Goal: Information Seeking & Learning: Learn about a topic

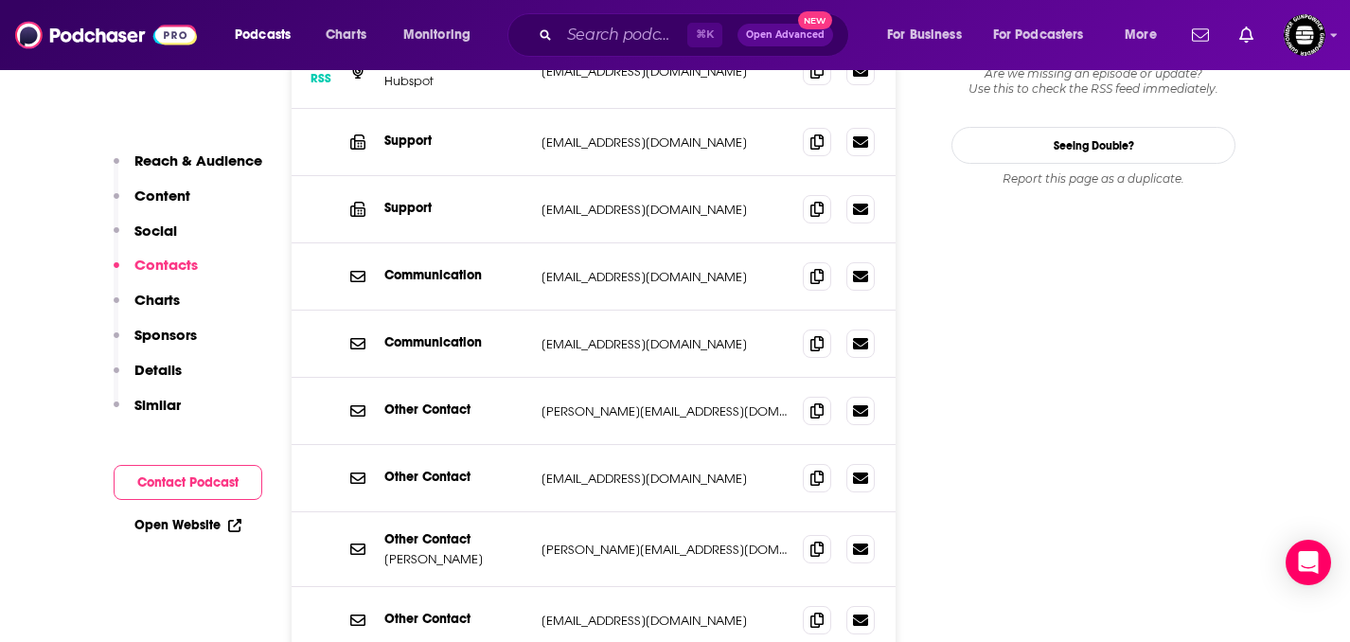
scroll to position [2127, 0]
click at [639, 34] on input "Search podcasts, credits, & more..." at bounding box center [623, 35] width 128 height 30
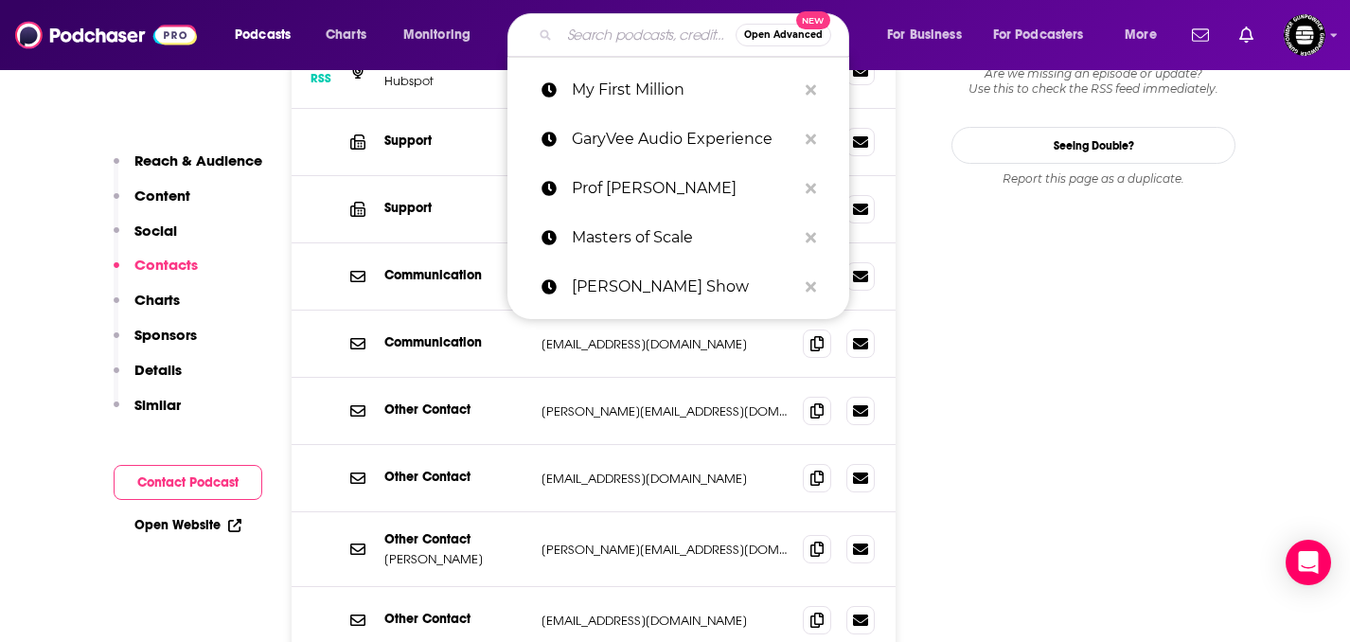
paste input "[DEMOGRAPHIC_DATA]'s Country"
type input "[DEMOGRAPHIC_DATA]'s Country"
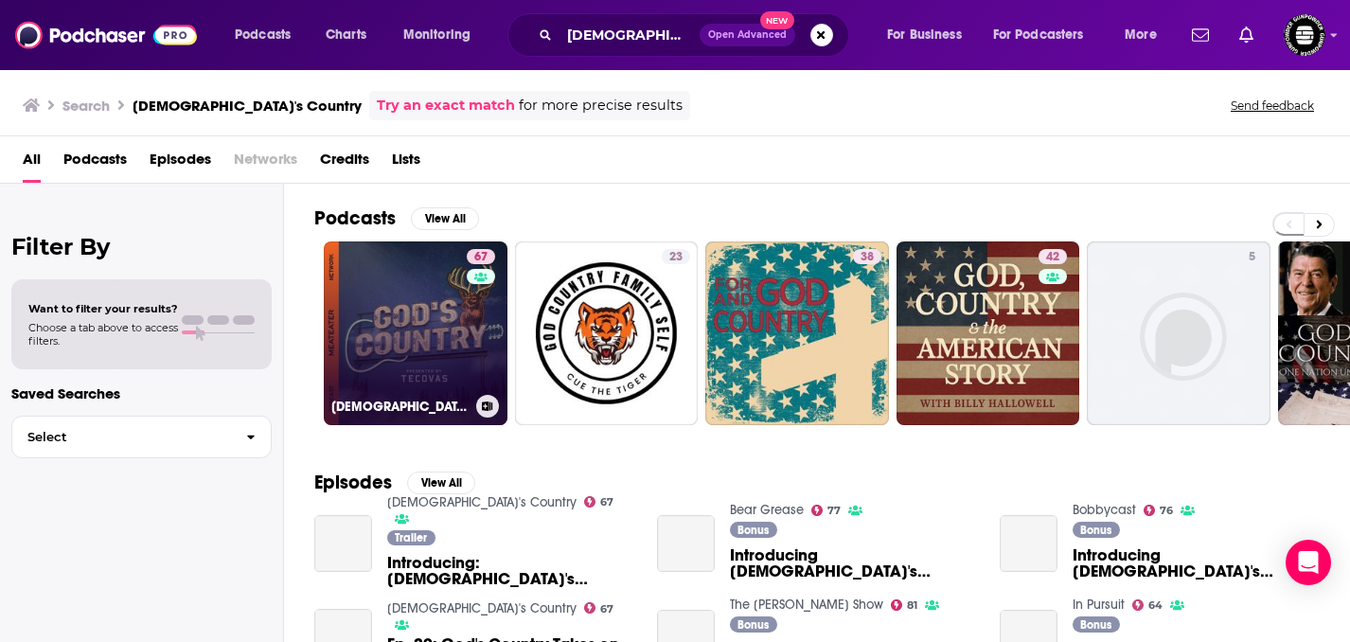
click at [456, 298] on link "67 [DEMOGRAPHIC_DATA]'s Country" at bounding box center [416, 333] width 184 height 184
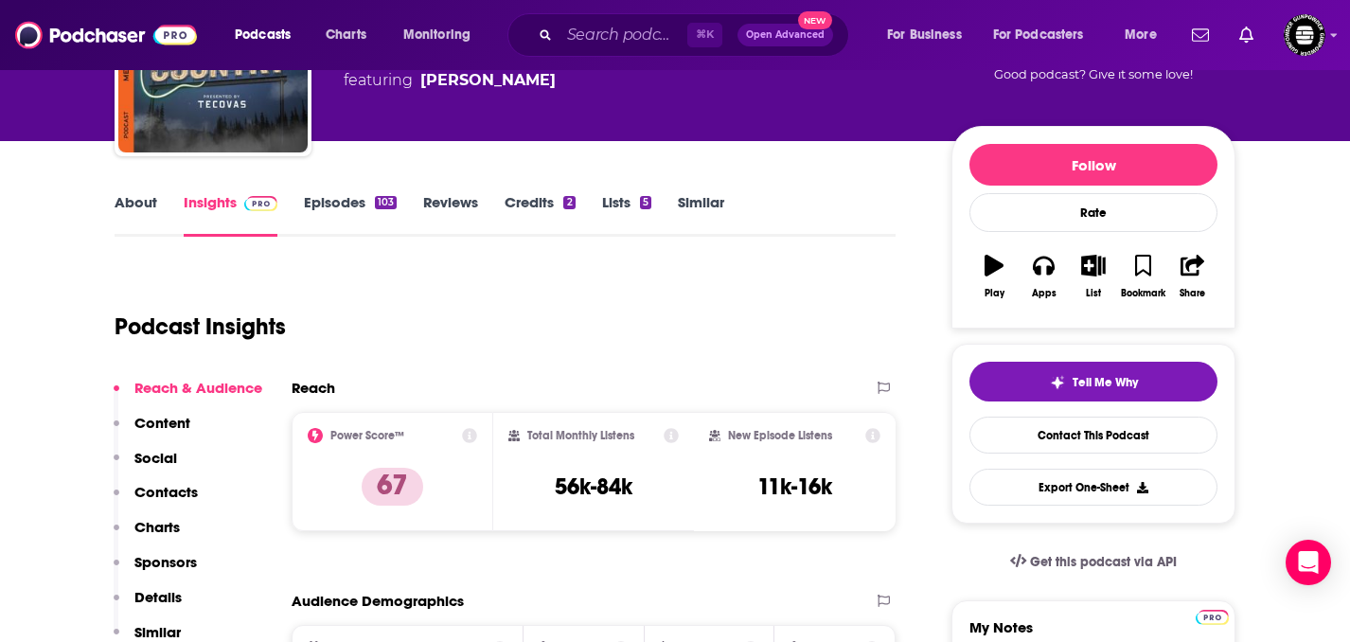
scroll to position [168, 0]
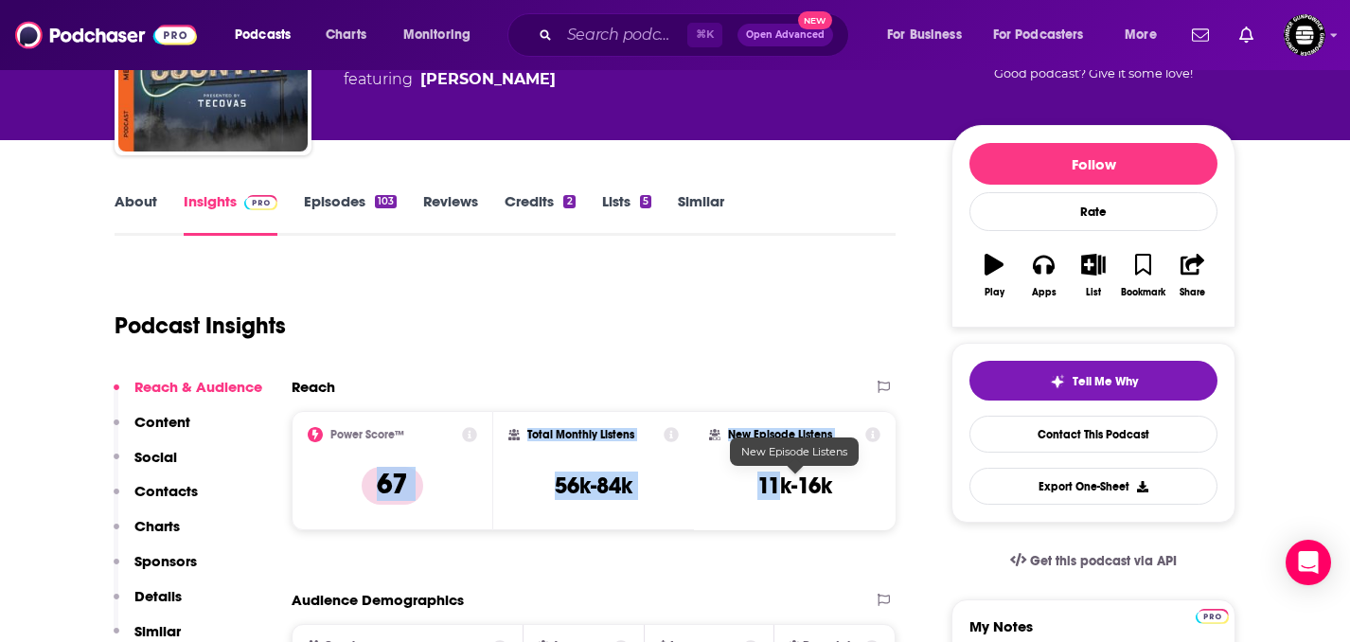
drag, startPoint x: 354, startPoint y: 474, endPoint x: 778, endPoint y: 488, distance: 424.2
click at [778, 488] on div "Power Score™ 67 Total Monthly Listens 56k-84k New Episode Listens 11k-16k" at bounding box center [593, 470] width 604 height 119
drag, startPoint x: 330, startPoint y: 433, endPoint x: 839, endPoint y: 491, distance: 511.6
click at [839, 491] on div "Power Score™ 67 Total Monthly Listens 56k-84k New Episode Listens 11k-16k" at bounding box center [593, 470] width 604 height 119
copy div "Power Score™ 67 Total Monthly Listens 56k-84k New Episode Listens 11k-16k"
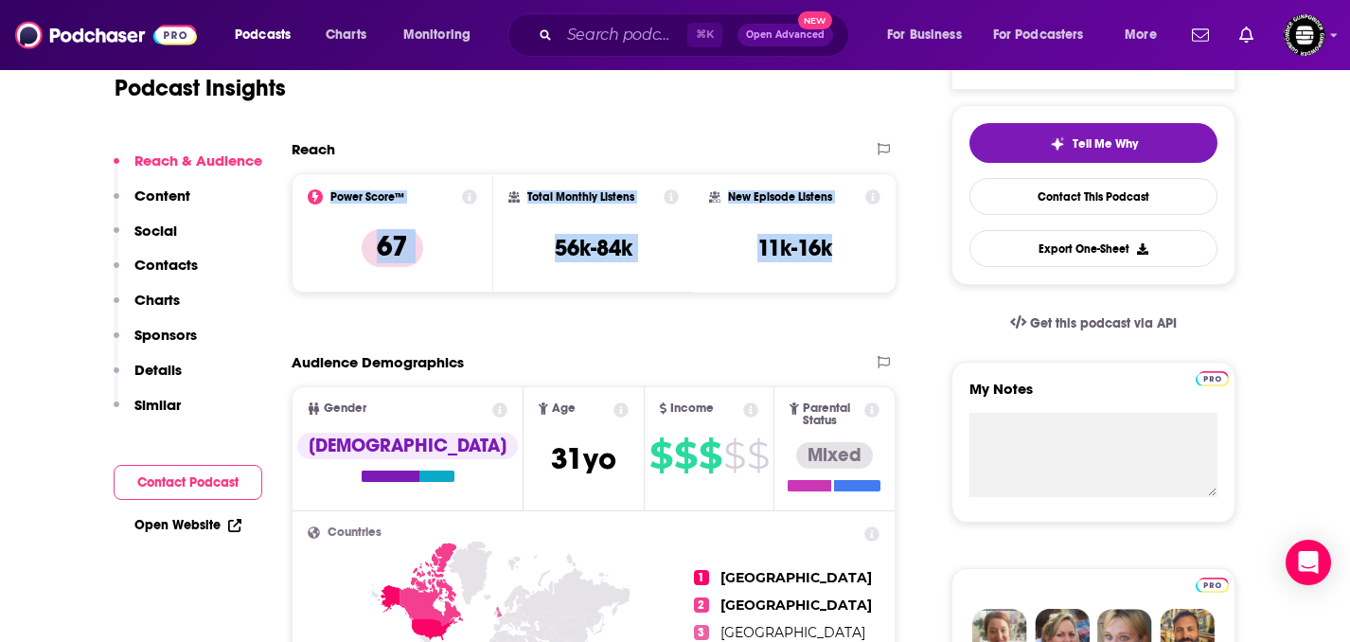
scroll to position [408, 0]
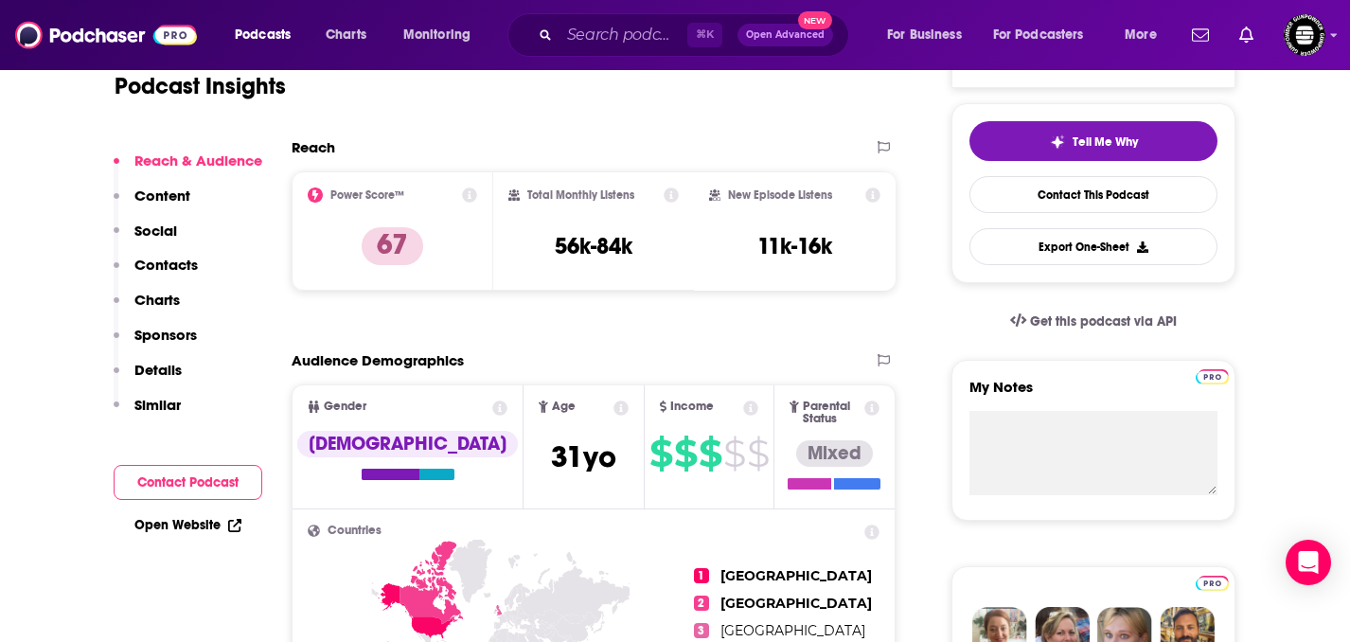
click at [474, 116] on div "Podcast Insights" at bounding box center [498, 74] width 766 height 97
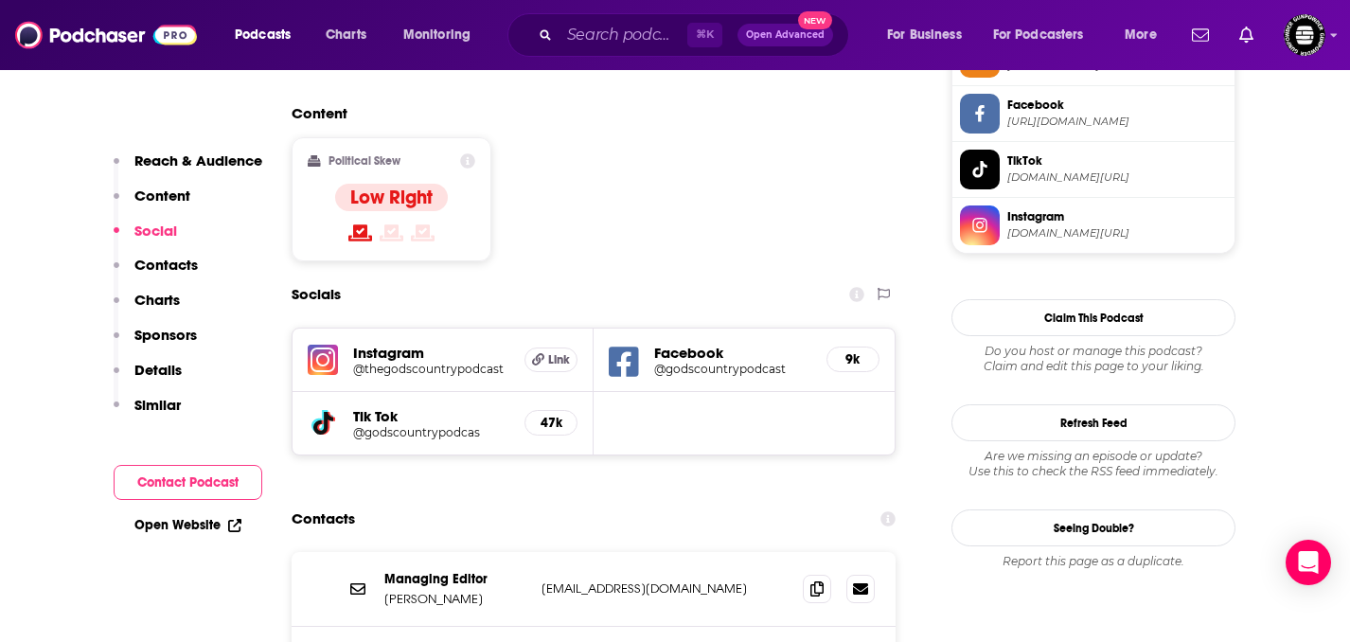
scroll to position [1676, 0]
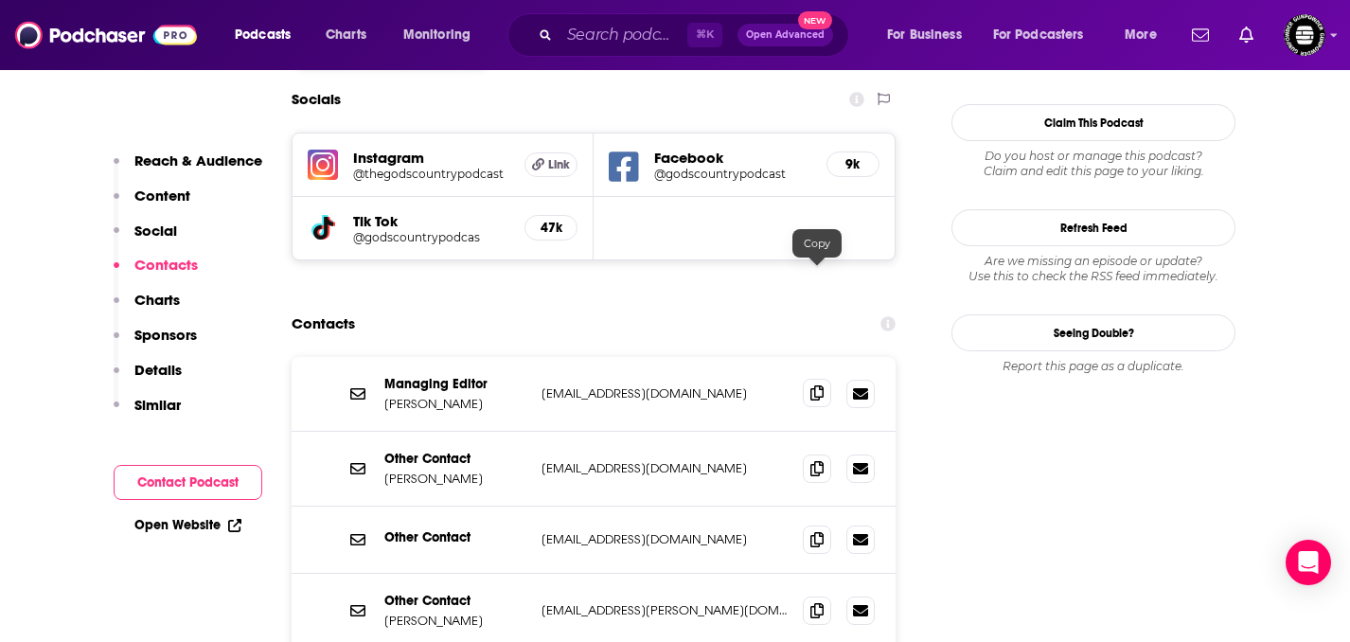
click at [817, 385] on icon at bounding box center [816, 392] width 13 height 15
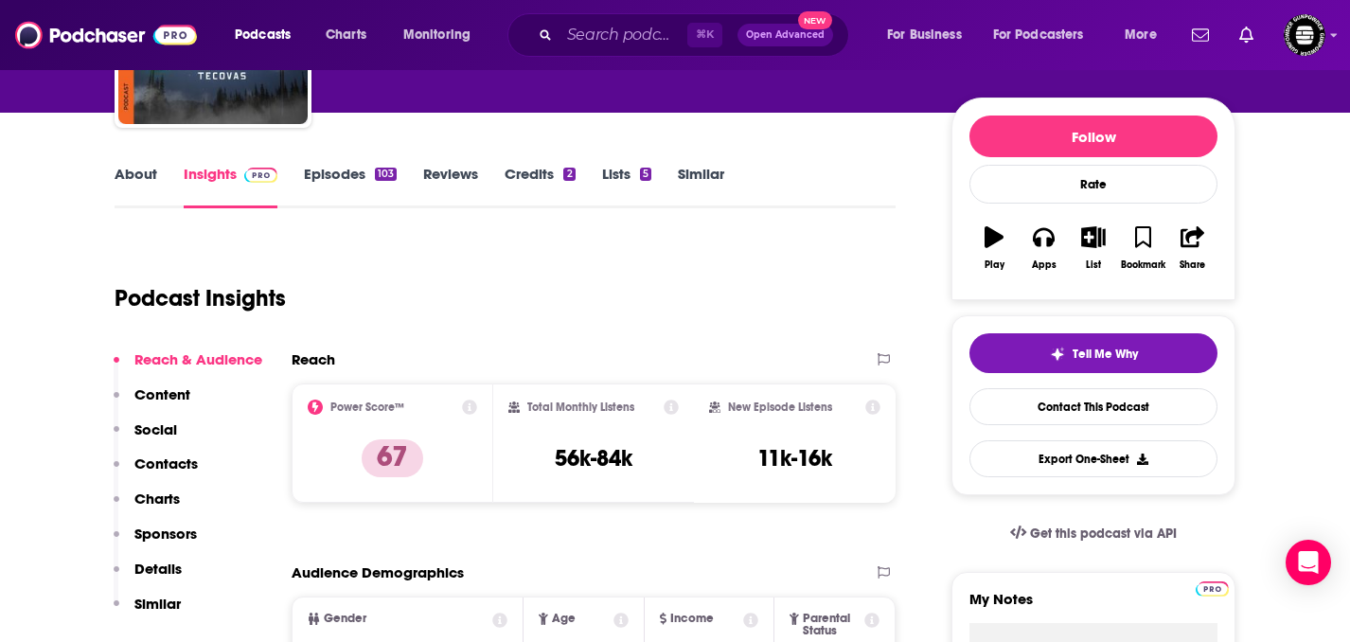
scroll to position [0, 0]
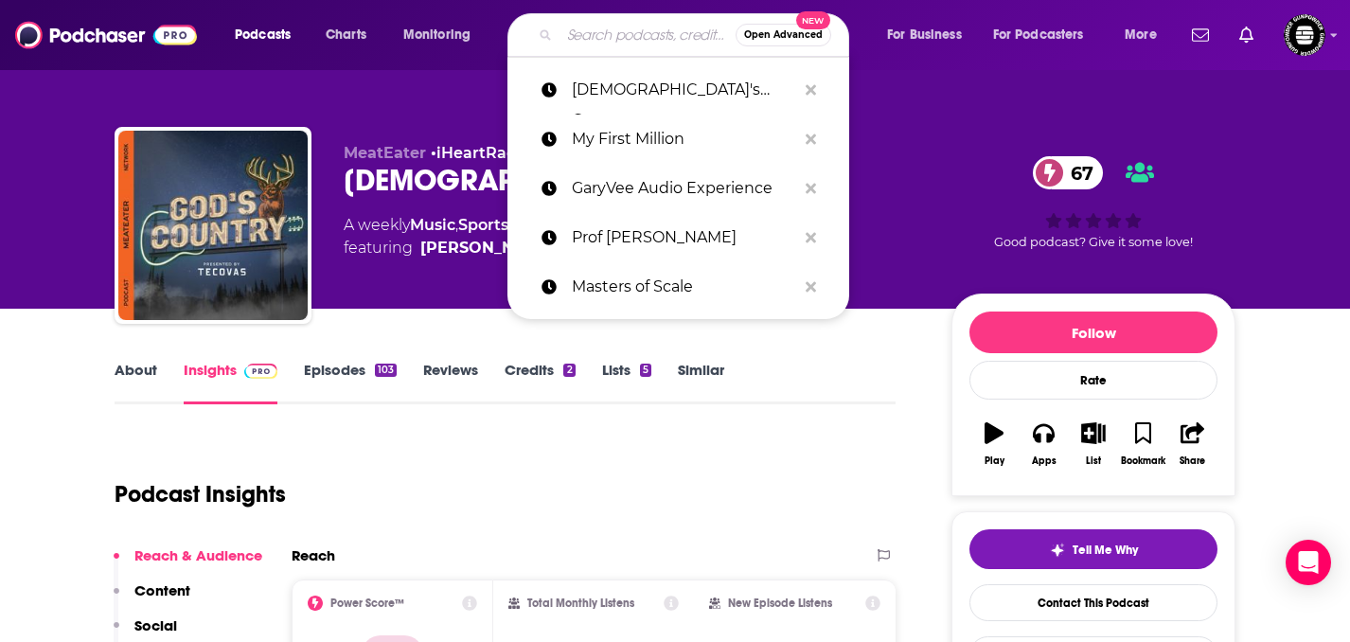
click at [592, 35] on input "Search podcasts, credits, & more..." at bounding box center [647, 35] width 176 height 30
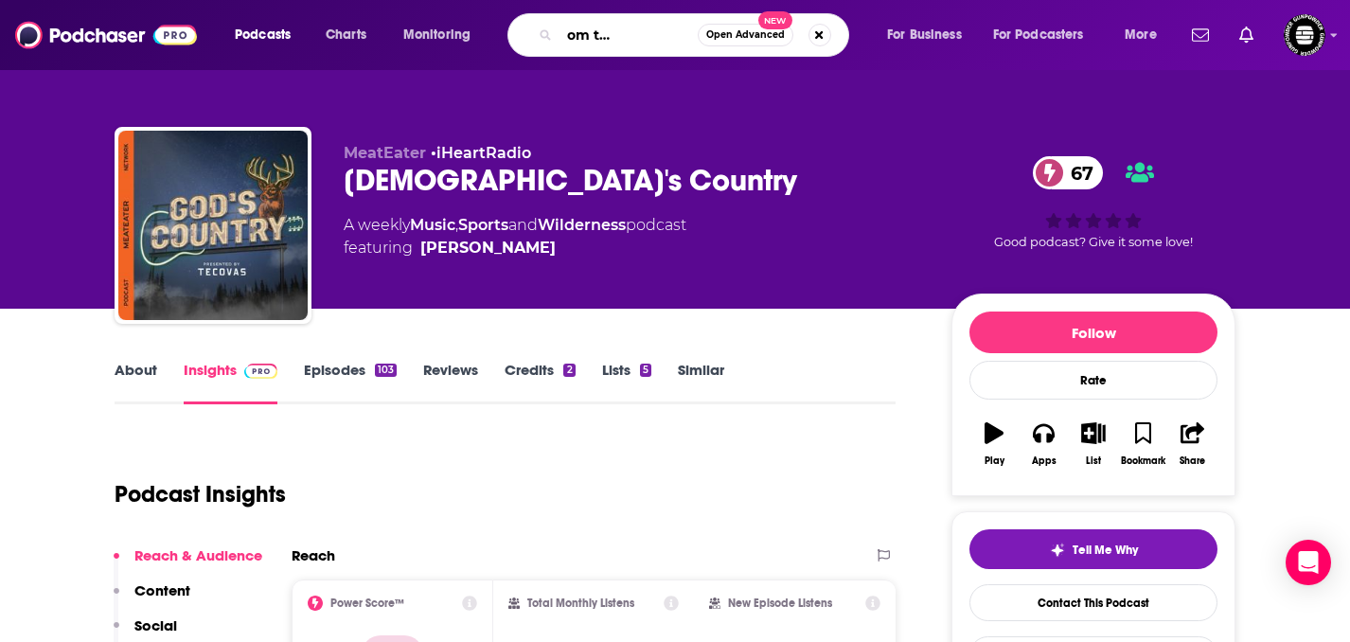
type input "trap talk from the back fence"
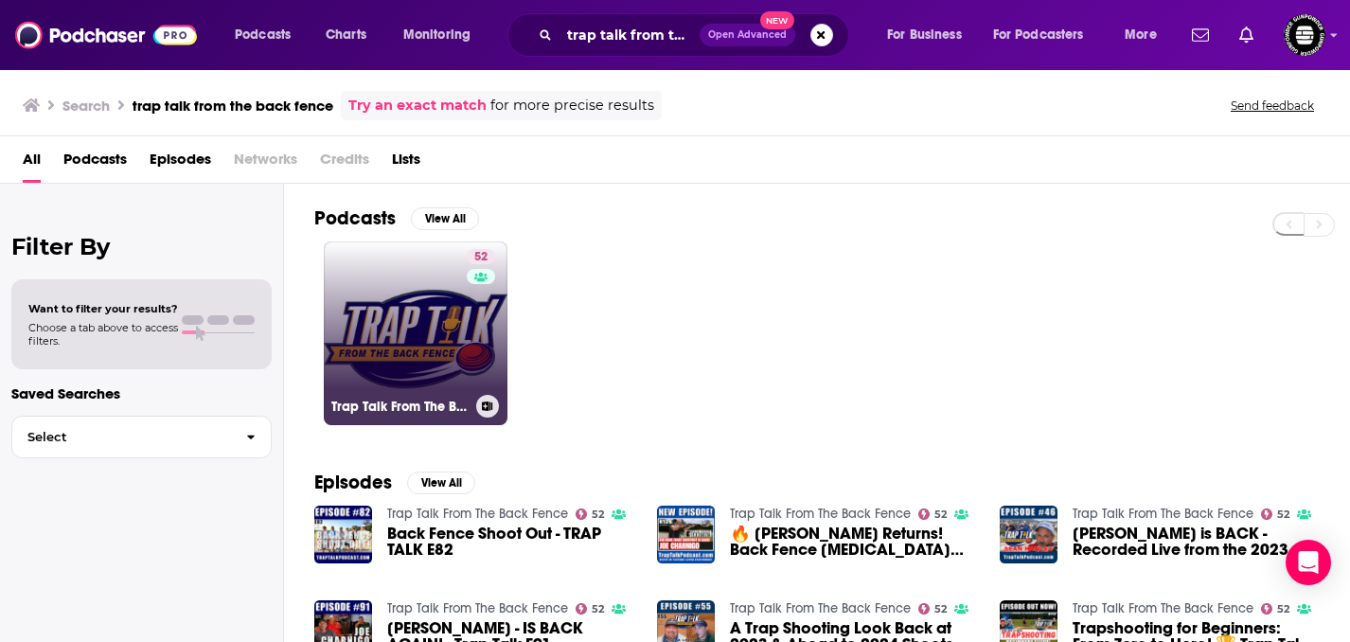
click at [455, 367] on link "52 Trap Talk From The Back Fence" at bounding box center [416, 333] width 184 height 184
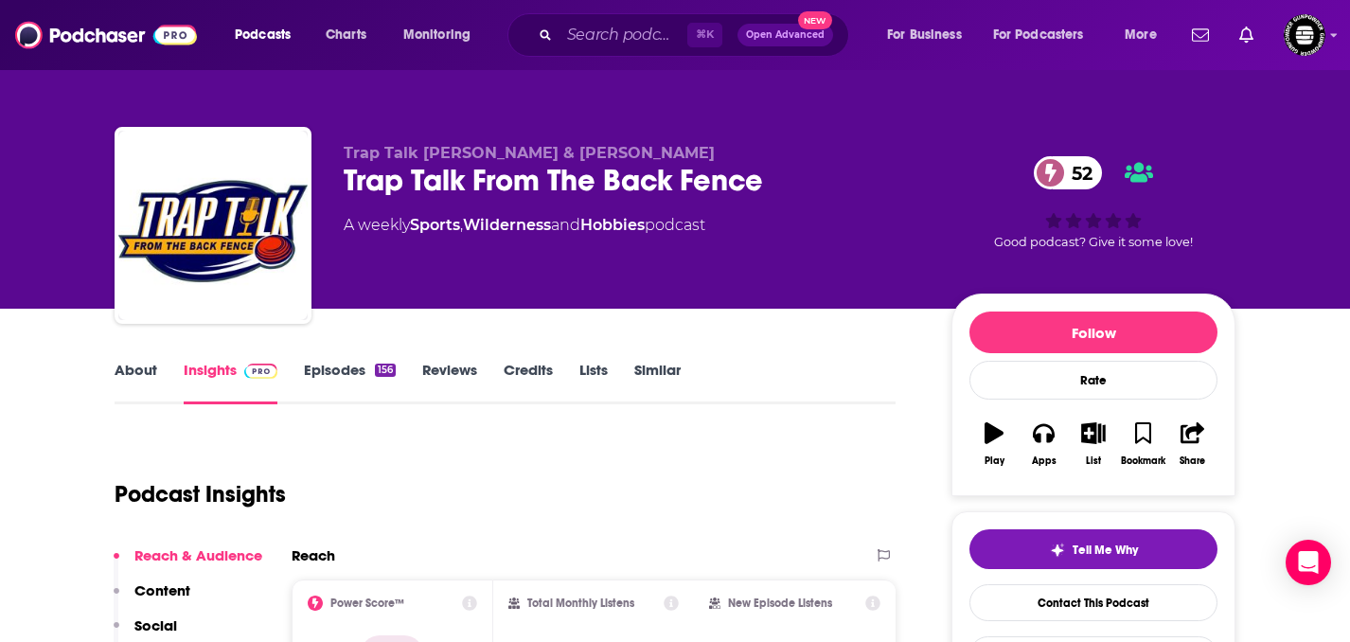
click at [122, 378] on link "About" at bounding box center [136, 383] width 43 height 44
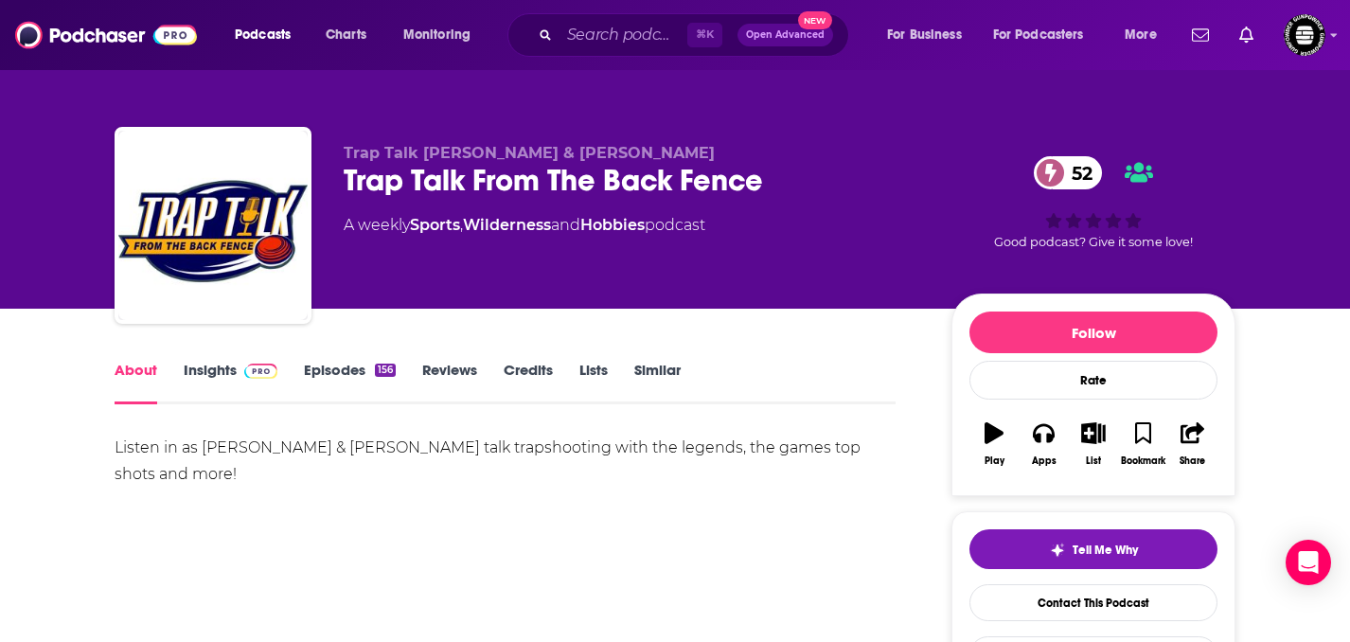
scroll to position [126, 0]
